Goal: Contribute content: Add original content to the website for others to see

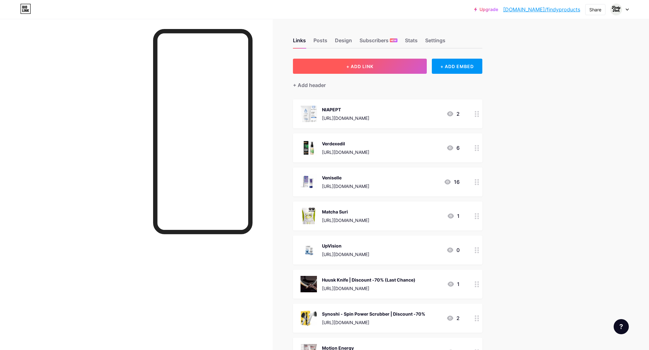
click at [366, 72] on button "+ ADD LINK" at bounding box center [360, 66] width 134 height 15
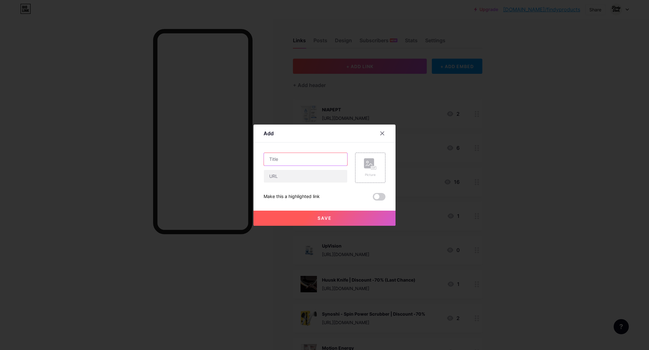
click at [284, 163] on input "text" at bounding box center [305, 159] width 83 height 13
paste input "Nuubu"
paste input "Detox Foot Patches"
type input "Nuubu -Detox Foot Patches"
click at [322, 173] on input "text" at bounding box center [305, 176] width 83 height 13
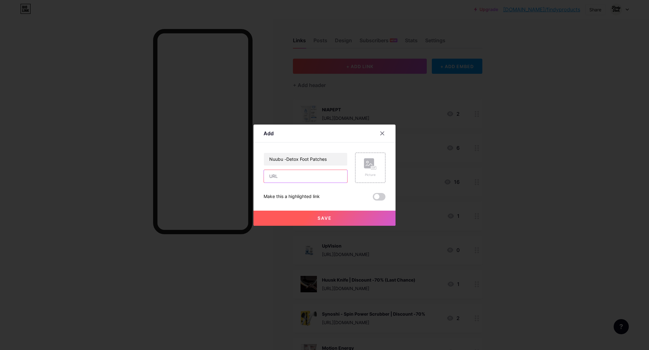
paste input "[URL][DOMAIN_NAME]"
type input "[URL][DOMAIN_NAME]"
click at [367, 164] on rect at bounding box center [369, 163] width 10 height 10
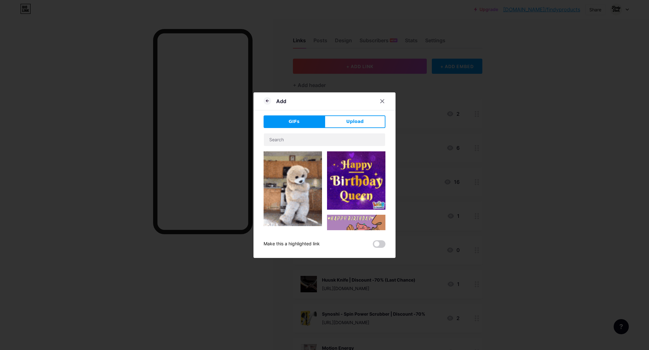
click at [364, 121] on button "Upload" at bounding box center [355, 122] width 61 height 13
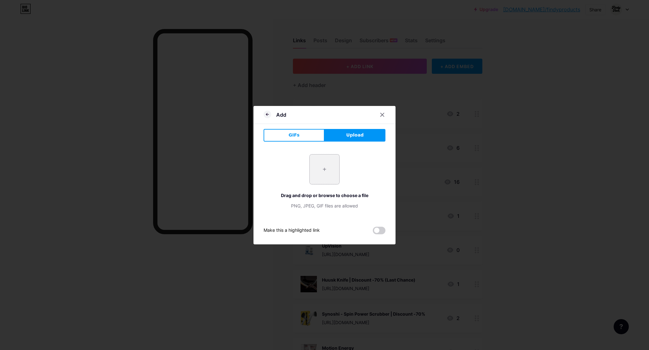
click at [326, 170] on input "file" at bounding box center [325, 170] width 30 height 30
type input "C:\fakepath\Captura de pantalla [DATE] a las 7.34.15 p. m..png"
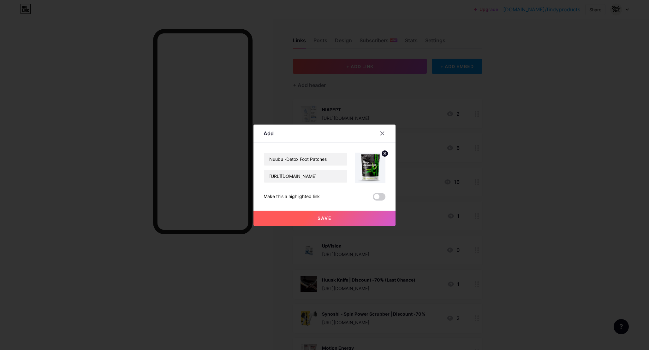
click at [358, 220] on button "Save" at bounding box center [325, 218] width 142 height 15
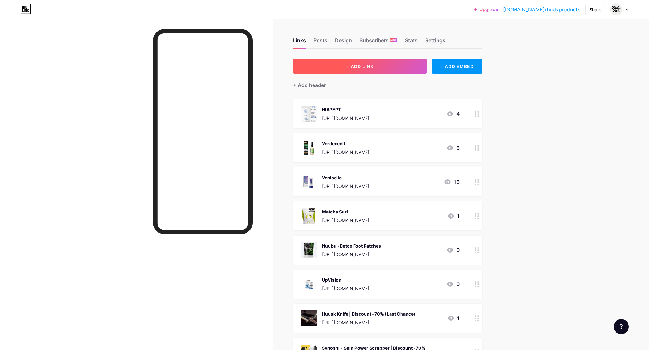
click at [341, 71] on button "+ ADD LINK" at bounding box center [360, 66] width 134 height 15
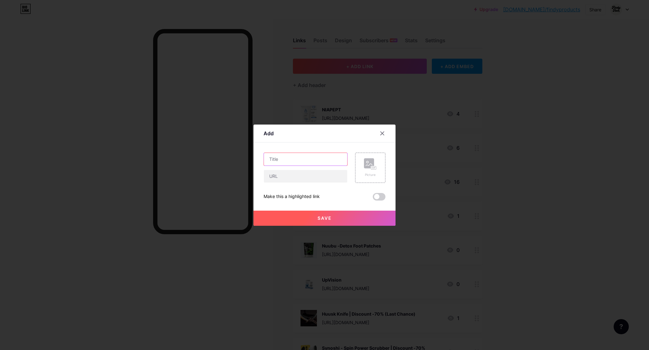
click at [293, 161] on input "text" at bounding box center [305, 159] width 83 height 13
paste input "Derila - America’s #1 Pillow Perfected Discount -70%"
drag, startPoint x: 320, startPoint y: 159, endPoint x: 345, endPoint y: 160, distance: 24.6
click at [346, 160] on input "Derila - America’s #1 Pillow Perfected Discount -70%" at bounding box center [305, 159] width 83 height 13
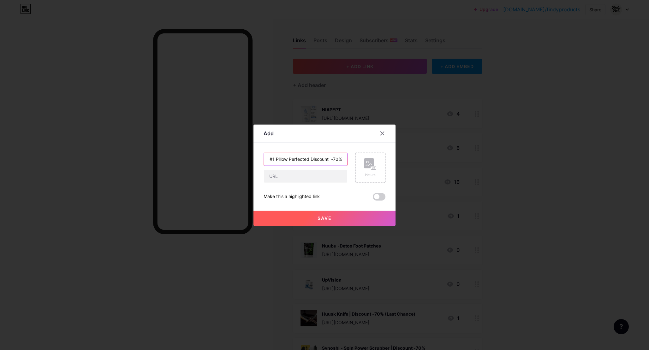
click at [342, 160] on input "Derila - America’s #1 Pillow Perfected Discount -70%" at bounding box center [305, 159] width 83 height 13
drag, startPoint x: 309, startPoint y: 160, endPoint x: 318, endPoint y: 162, distance: 8.7
click at [309, 160] on input "Derila - America’s #1 Pillow Perfected Discount -70%" at bounding box center [305, 159] width 83 height 13
drag, startPoint x: 312, startPoint y: 160, endPoint x: 330, endPoint y: 161, distance: 18.0
click at [329, 161] on input "Derila - America’s #1 Pillow Perfected Discount -70%" at bounding box center [305, 159] width 83 height 13
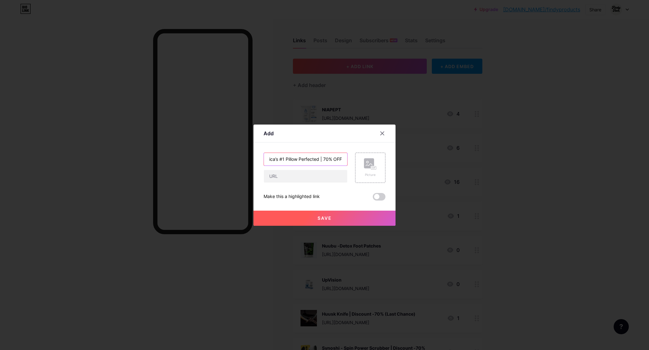
scroll to position [0, 0]
drag, startPoint x: 324, startPoint y: 159, endPoint x: 267, endPoint y: 158, distance: 56.5
click at [258, 157] on div "Add Content YouTube Play YouTube video without leaving your page. ADD Vimeo Pla…" at bounding box center [325, 175] width 142 height 101
click at [296, 177] on input "text" at bounding box center [305, 176] width 83 height 13
click at [293, 161] on input "Derila - America’s #1 Pillow Perfected | 70% OFF" at bounding box center [305, 159] width 83 height 13
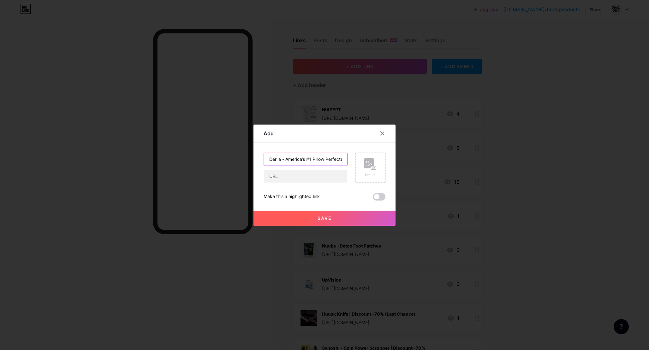
click at [293, 161] on input "Derila - America’s #1 Pillow Perfected | 70% OFF" at bounding box center [305, 159] width 83 height 13
paste input "Klaudena - America’s #1 Seat Cushion Discount -50%"
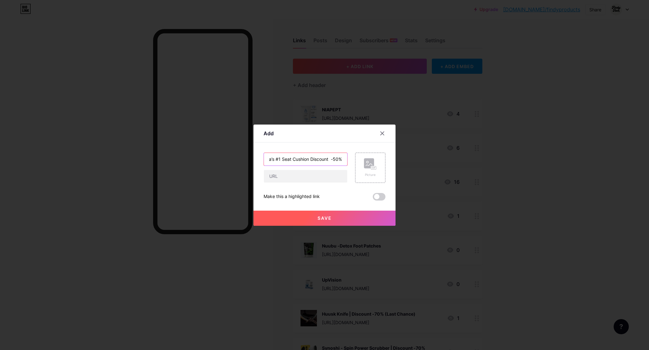
drag, startPoint x: 314, startPoint y: 160, endPoint x: 333, endPoint y: 162, distance: 19.7
click at [333, 162] on input "Klaudena - America’s #1 Seat Cushion Discount -50%" at bounding box center [305, 159] width 83 height 13
type input "Klaudena - America’s #1 Seat Cushion | 50% OFF"
click at [368, 171] on div "Picture" at bounding box center [370, 167] width 13 height 19
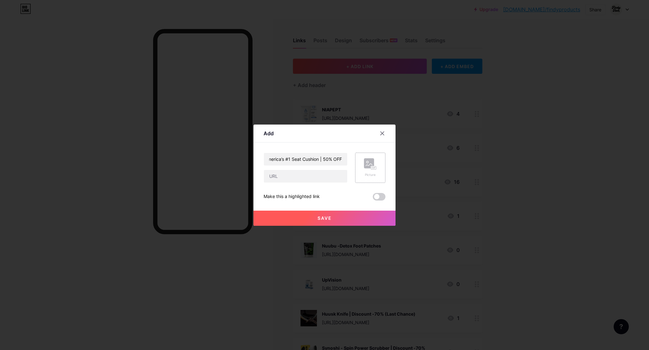
scroll to position [0, 0]
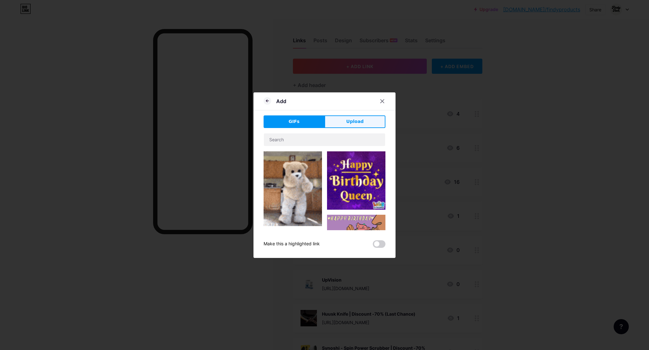
drag, startPoint x: 359, startPoint y: 129, endPoint x: 355, endPoint y: 120, distance: 9.5
click at [357, 125] on div "GIFs Upload Content YouTube Play YouTube video without leaving your page. ADD V…" at bounding box center [325, 182] width 122 height 133
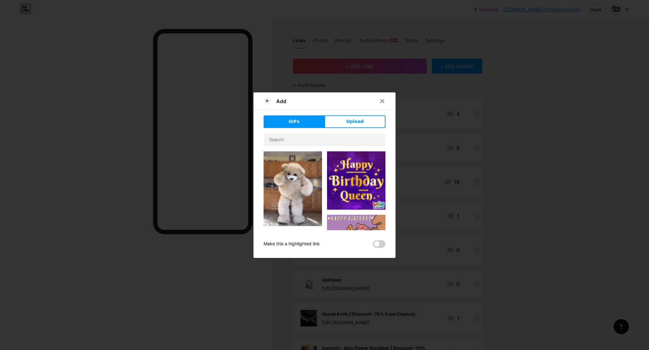
click at [355, 121] on span "Upload" at bounding box center [354, 121] width 17 height 7
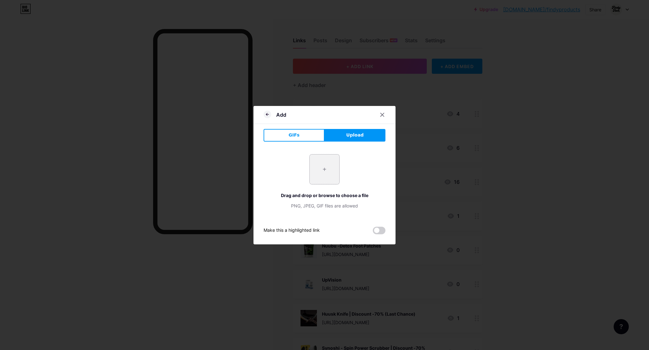
click at [329, 169] on input "file" at bounding box center [325, 170] width 30 height 30
type input "C:\fakepath\Captura de pantalla [DATE] a las 7.36.37 p. m..png"
click at [377, 205] on div "PNG, JPEG, GIF files are allowed" at bounding box center [325, 206] width 122 height 7
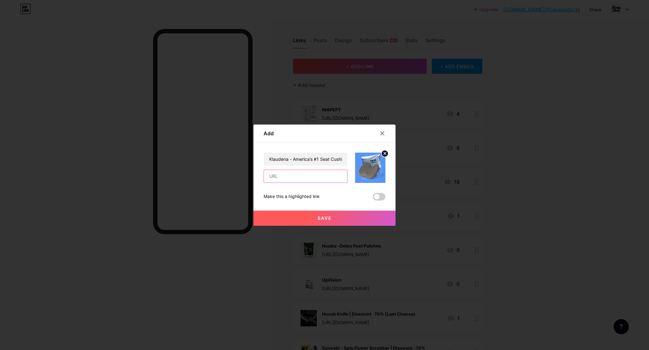
click at [302, 176] on input "text" at bounding box center [305, 176] width 83 height 13
paste input "[URL][DOMAIN_NAME]"
type input "[URL][DOMAIN_NAME]"
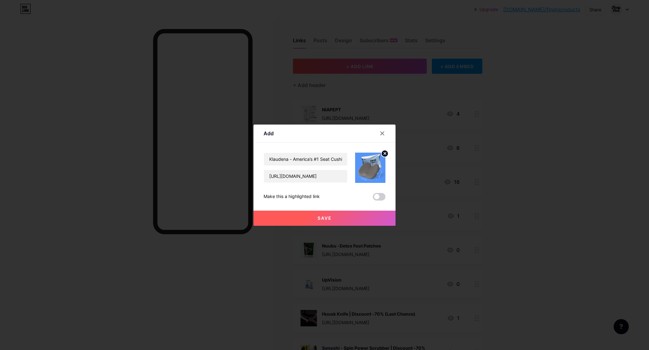
click at [366, 216] on button "Save" at bounding box center [325, 218] width 142 height 15
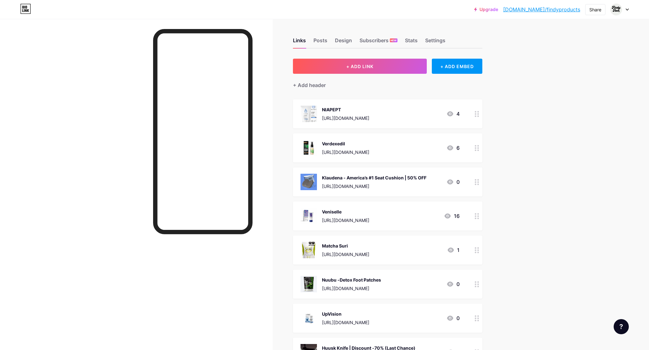
drag, startPoint x: 477, startPoint y: 185, endPoint x: 179, endPoint y: 0, distance: 351.0
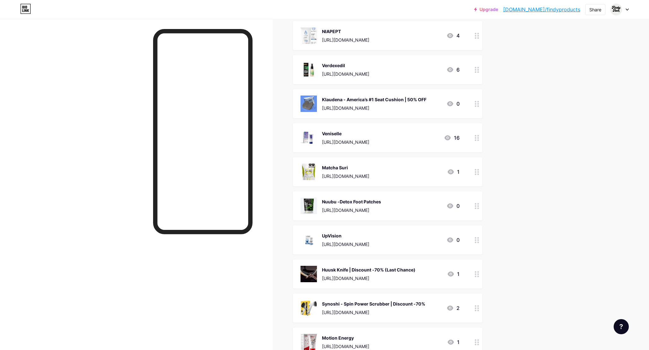
scroll to position [80, 0]
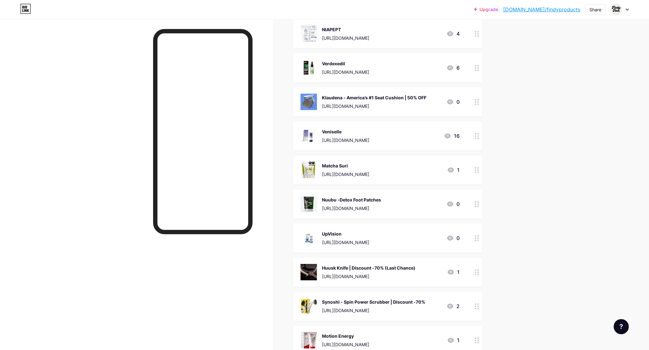
click at [381, 203] on div "Nuubu -Detox Foot Patches" at bounding box center [351, 200] width 59 height 7
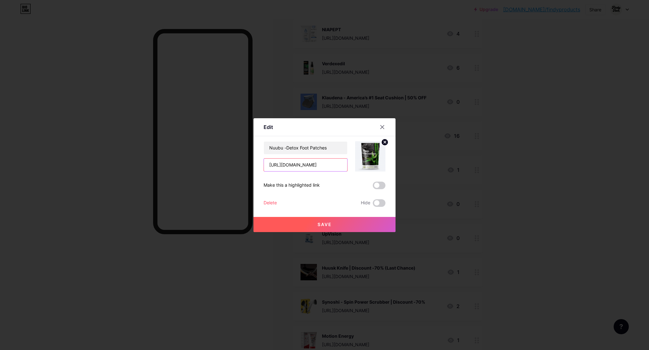
click at [298, 165] on input "[URL][DOMAIN_NAME]" at bounding box center [305, 165] width 83 height 13
paste input "[URL][DOMAIN_NAME]"
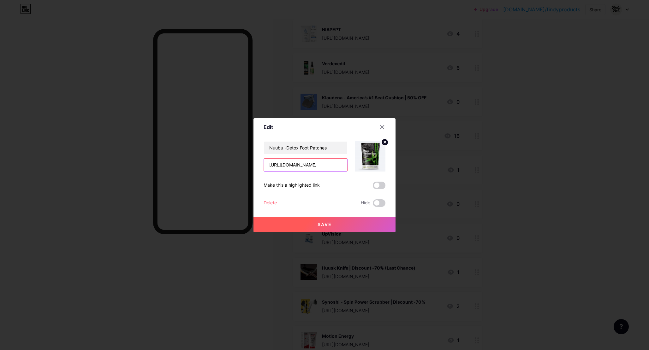
type input "[URL][DOMAIN_NAME]"
click at [350, 228] on button "Save" at bounding box center [325, 224] width 142 height 15
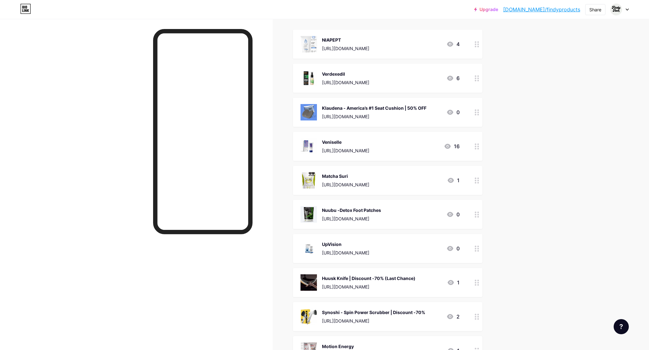
scroll to position [71, 0]
click at [381, 212] on div "Nuubu -Detox Foot Patches" at bounding box center [351, 209] width 59 height 7
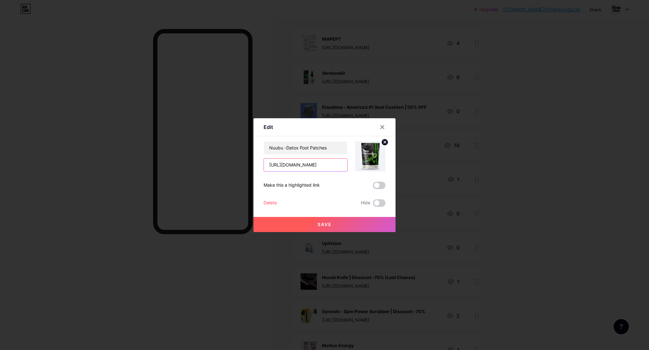
click at [326, 168] on input "[URL][DOMAIN_NAME]" at bounding box center [305, 165] width 83 height 13
paste input "[URL][DOMAIN_NAME]"
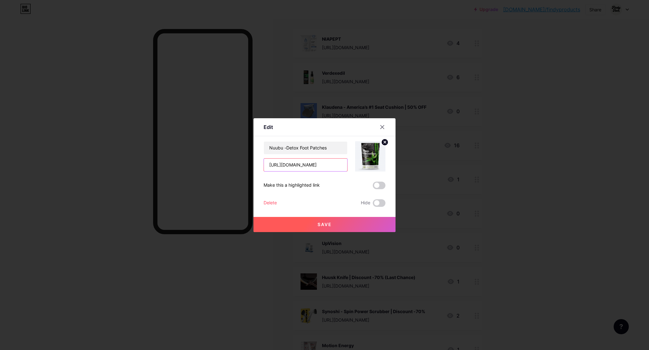
scroll to position [0, 205]
type input "[URL][DOMAIN_NAME]"
click at [352, 178] on div "Nuubu -Detox Foot Patches [URL][DOMAIN_NAME] Make this a highlighted link Delet…" at bounding box center [325, 174] width 122 height 66
click at [347, 227] on button "Save" at bounding box center [325, 224] width 142 height 15
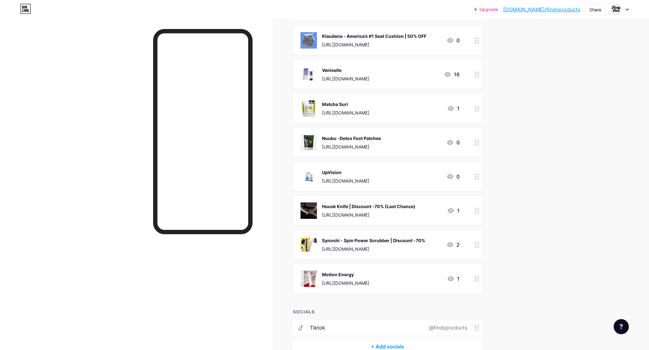
scroll to position [175, 0]
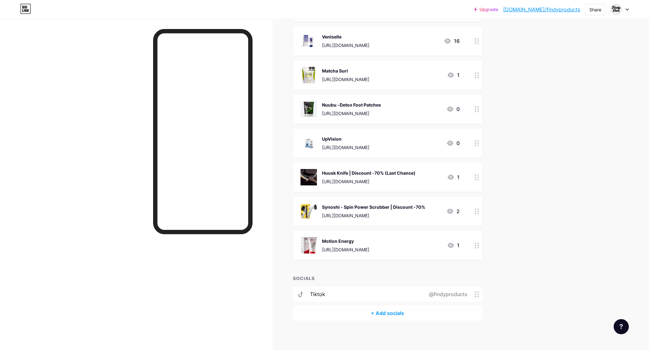
click at [381, 106] on div "Nuubu -Detox Foot Patches" at bounding box center [351, 105] width 59 height 7
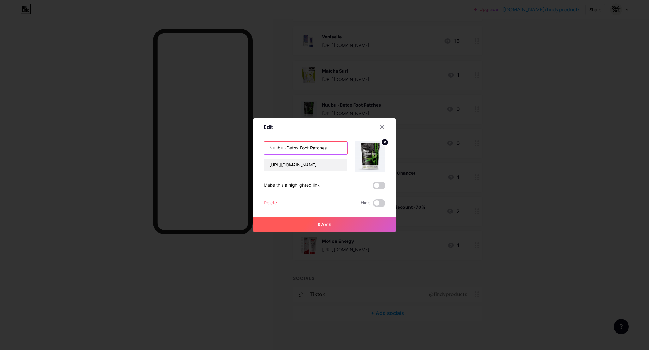
click at [335, 147] on input "Nuubu -Detox Foot Patches" at bounding box center [305, 148] width 83 height 13
paste input "70%"
drag, startPoint x: 337, startPoint y: 148, endPoint x: 260, endPoint y: 150, distance: 77.1
click at [249, 146] on div "Edit Content YouTube Play YouTube video without leaving your page. ADD Vimeo Pl…" at bounding box center [324, 175] width 649 height 350
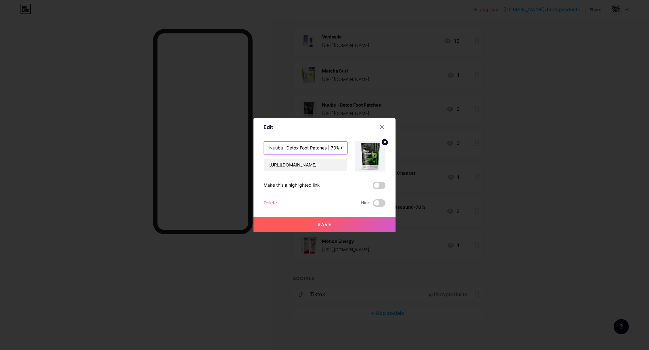
type input "Nuubu -Detox Foot Patches | 70% OFF"
click at [364, 227] on button "Save" at bounding box center [325, 224] width 142 height 15
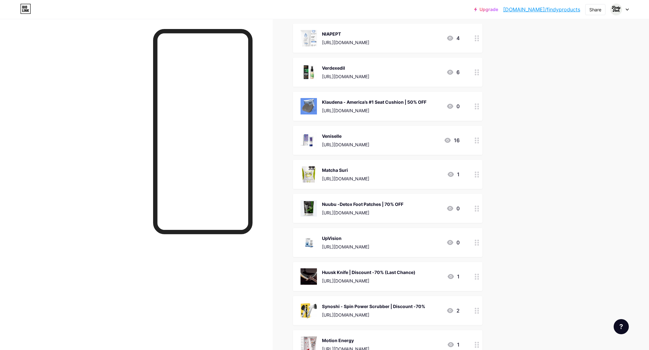
scroll to position [73, 0]
